Goal: Transaction & Acquisition: Purchase product/service

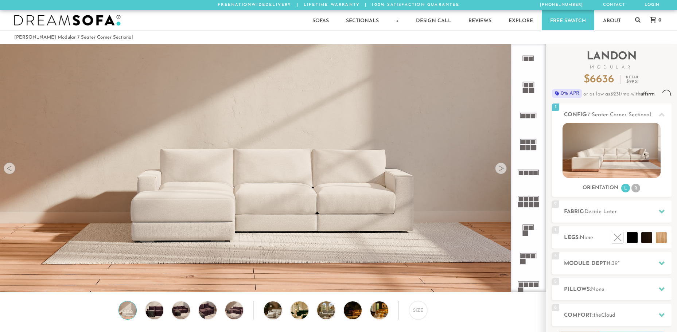
scroll to position [6, 6]
click at [504, 170] on div at bounding box center [501, 169] width 12 height 12
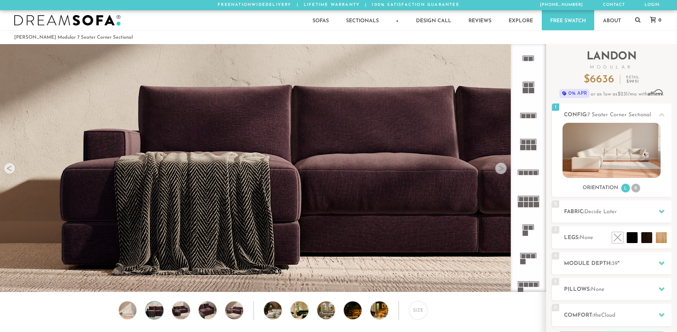
click at [504, 170] on div at bounding box center [501, 169] width 12 height 12
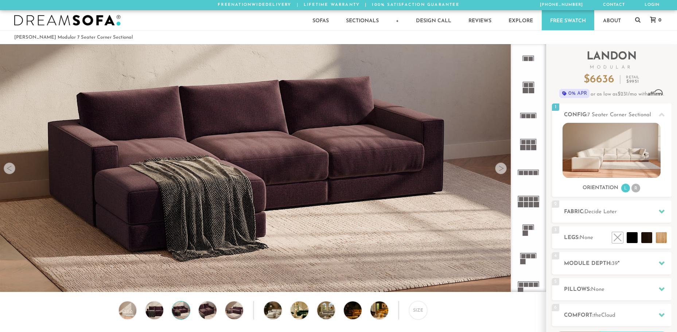
click at [504, 170] on div at bounding box center [501, 169] width 12 height 12
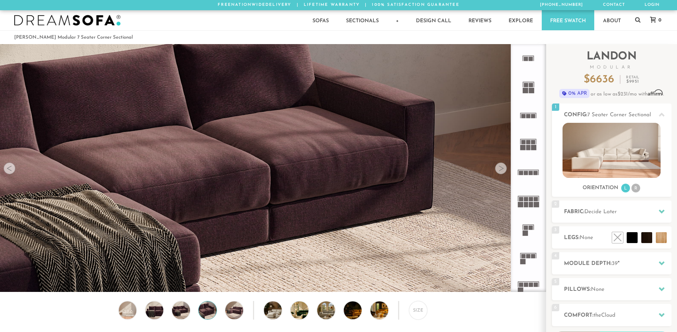
click at [504, 170] on div at bounding box center [501, 169] width 12 height 12
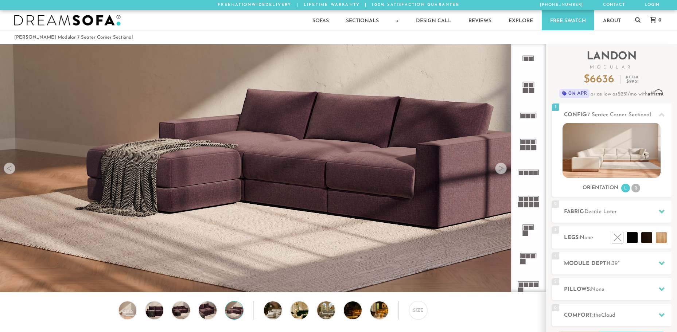
click at [504, 170] on div at bounding box center [501, 169] width 12 height 12
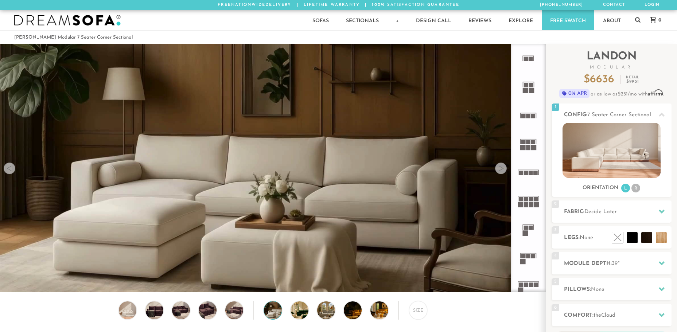
click at [504, 170] on div at bounding box center [501, 169] width 12 height 12
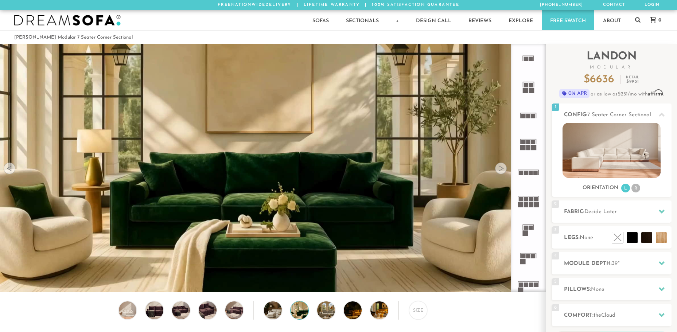
click at [504, 170] on div at bounding box center [501, 169] width 12 height 12
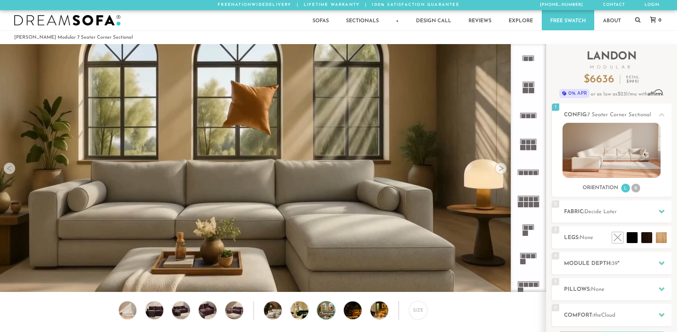
click at [504, 170] on div at bounding box center [501, 169] width 12 height 12
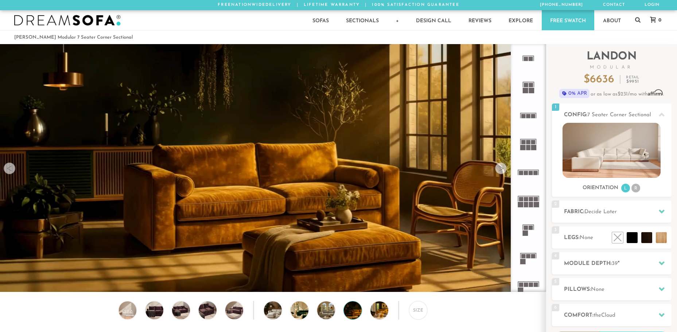
click at [504, 170] on div at bounding box center [501, 169] width 12 height 12
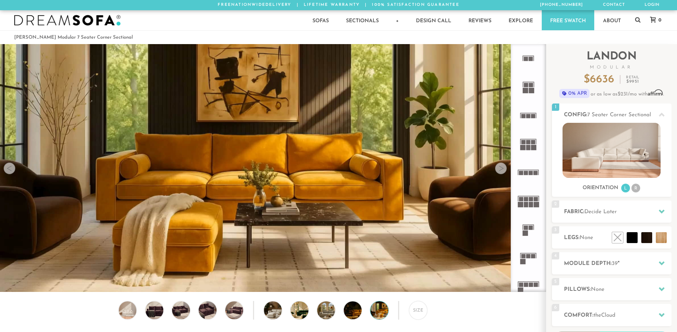
click at [504, 170] on div at bounding box center [501, 169] width 12 height 12
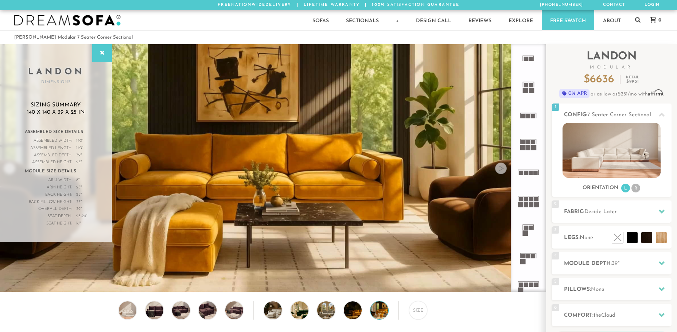
click at [502, 170] on div at bounding box center [501, 169] width 12 height 12
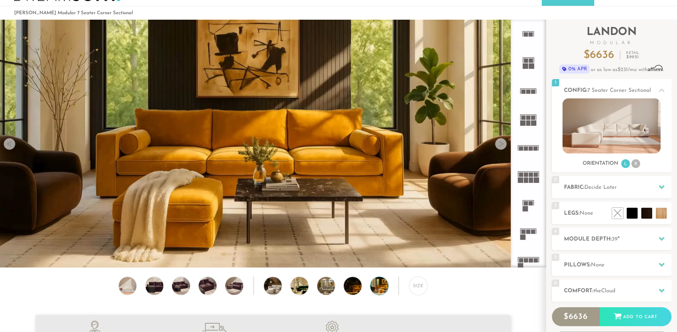
scroll to position [20, 0]
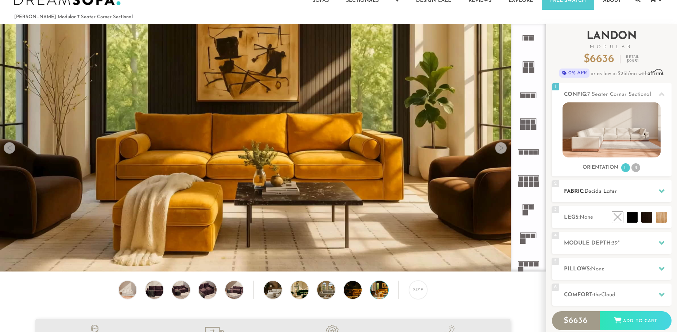
click at [630, 191] on h2 "Fabric: Decide Later" at bounding box center [618, 191] width 108 height 8
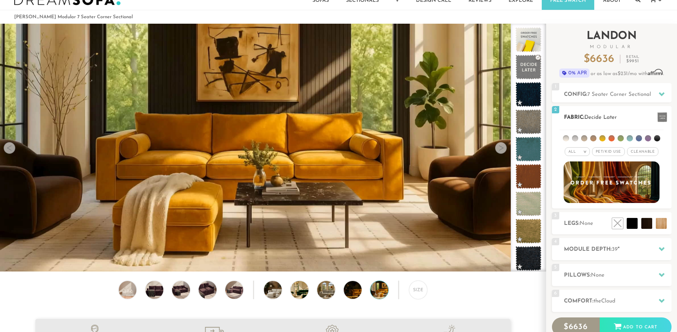
click at [658, 137] on li at bounding box center [657, 138] width 6 height 6
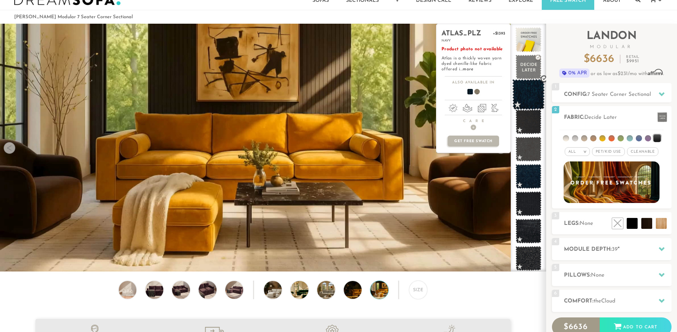
click at [532, 93] on span at bounding box center [528, 94] width 32 height 31
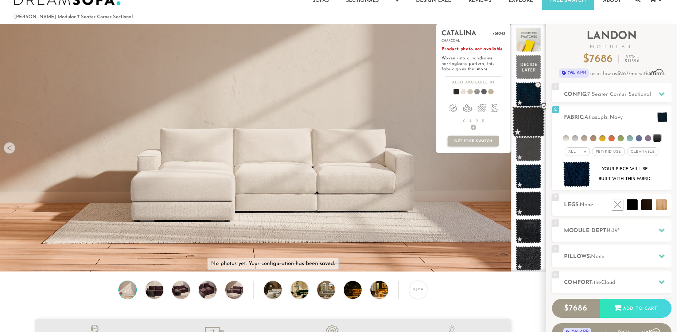
click at [524, 121] on span at bounding box center [528, 121] width 32 height 31
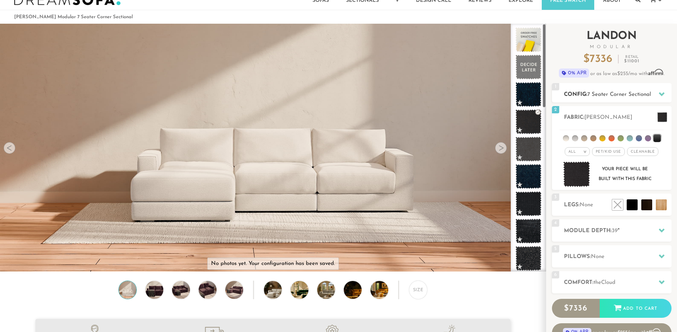
click at [660, 94] on icon at bounding box center [662, 94] width 6 height 4
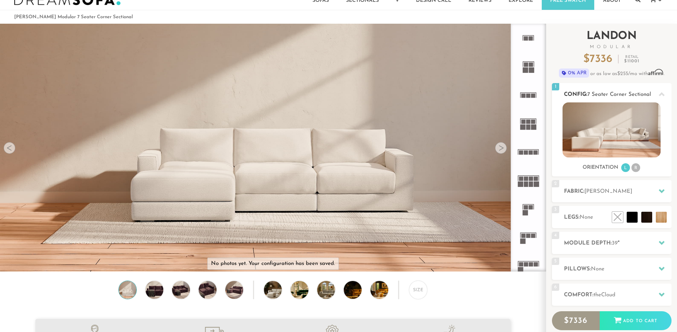
click at [662, 94] on icon at bounding box center [662, 94] width 6 height 4
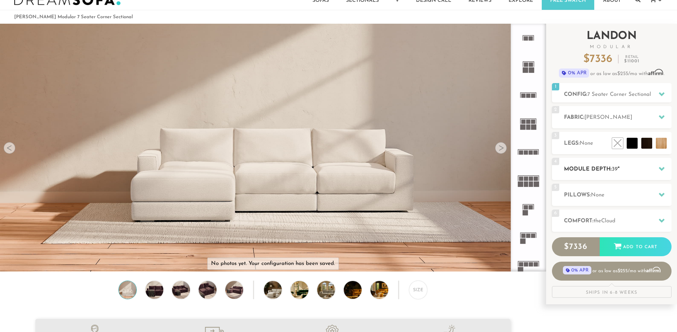
click at [638, 166] on h2 "Module Depth: 39 "" at bounding box center [618, 169] width 108 height 8
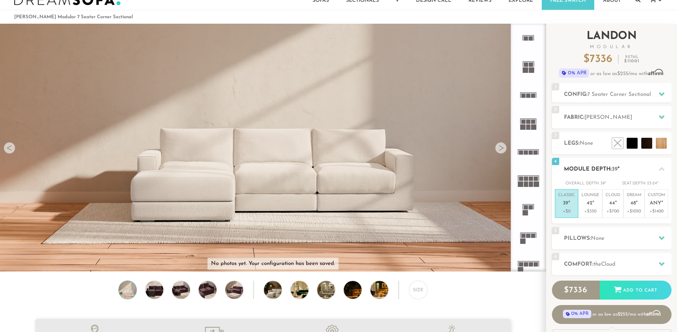
click at [663, 170] on icon at bounding box center [662, 169] width 6 height 4
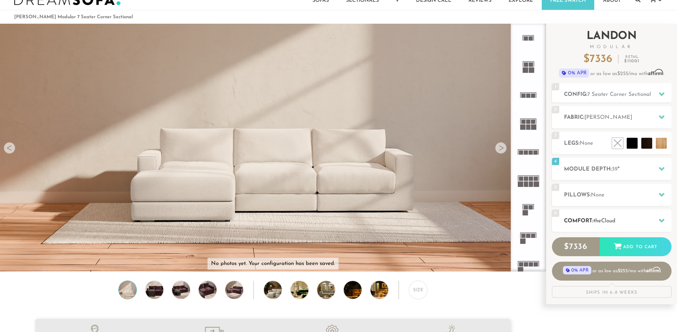
click at [642, 217] on h2 "Comfort: the Cloud" at bounding box center [618, 221] width 108 height 8
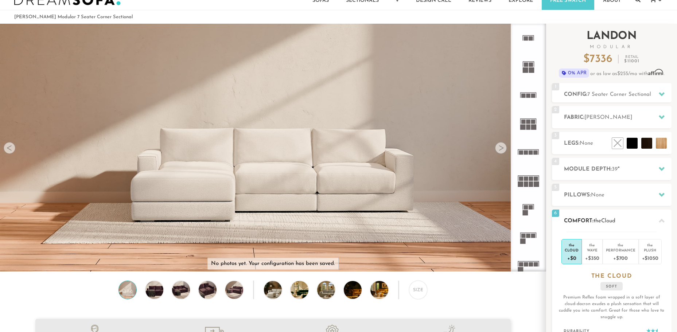
click at [642, 217] on h2 "Comfort: the Cloud" at bounding box center [618, 221] width 108 height 8
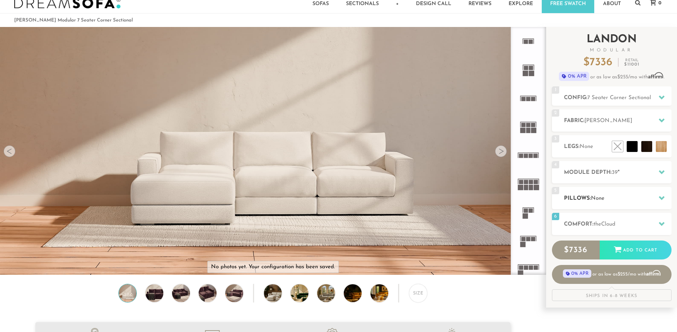
scroll to position [0, 0]
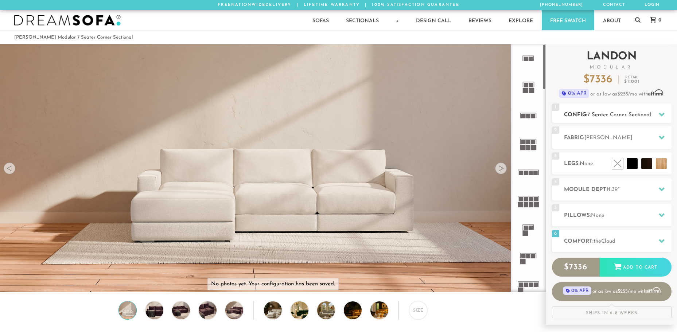
click at [600, 107] on div "1 Config: 7 Seater Corner Sectional R" at bounding box center [612, 113] width 120 height 19
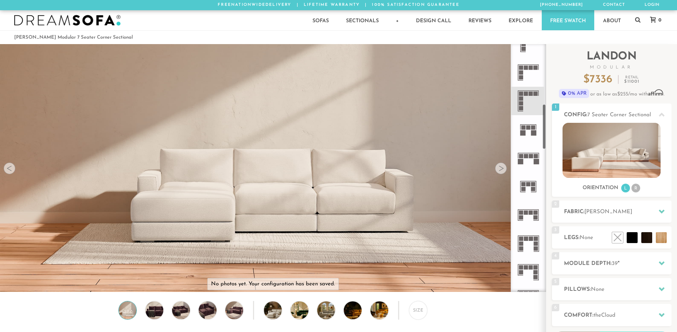
scroll to position [329, 0]
click at [527, 214] on rect at bounding box center [526, 212] width 4 height 4
